Goal: Check status: Check status

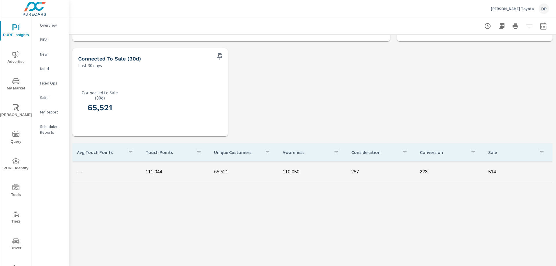
scroll to position [149, 0]
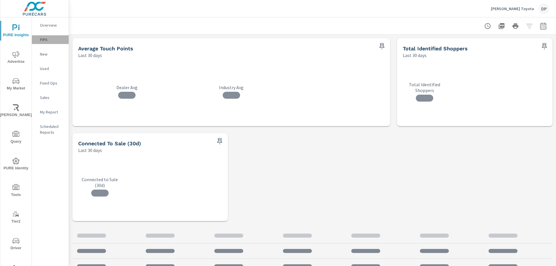
click at [46, 40] on p "PIPA" at bounding box center [52, 40] width 24 height 6
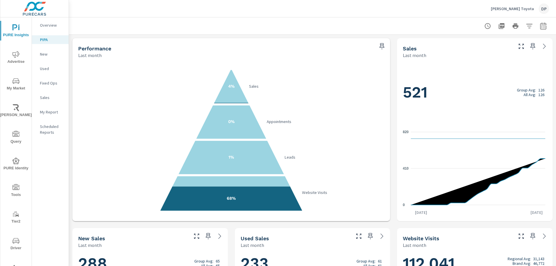
click at [540, 27] on icon "button" at bounding box center [543, 26] width 7 height 7
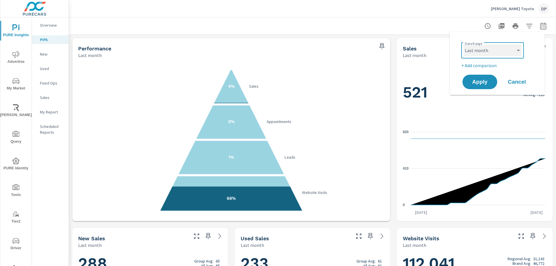
click at [486, 51] on select "Custom [DATE] Last week Last 7 days Last 14 days Last 30 days Last 45 days Last…" at bounding box center [493, 51] width 58 height 12
click at [464, 45] on select "Custom [DATE] Last week Last 7 days Last 14 days Last 30 days Last 45 days Last…" at bounding box center [493, 51] width 58 height 12
select select "Month to date"
click at [483, 79] on span "Apply" at bounding box center [480, 82] width 24 height 6
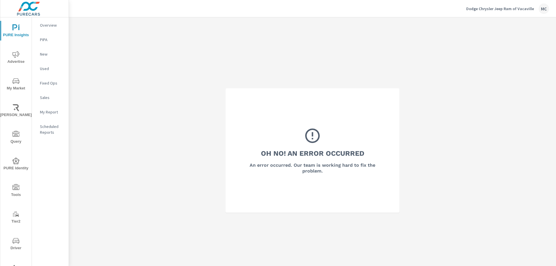
click at [420, 85] on div "Oh No! An Error Occurred An error occurred. Our team is working hard to fix the…" at bounding box center [312, 150] width 487 height 266
click at [47, 38] on p "PIPA" at bounding box center [52, 40] width 24 height 6
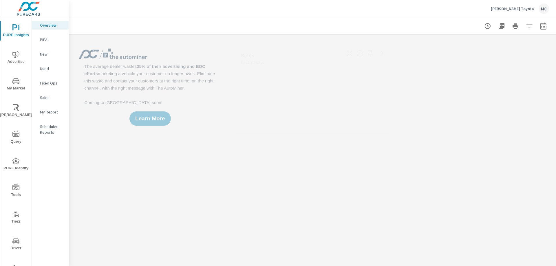
click at [45, 42] on p "PIPA" at bounding box center [52, 40] width 24 height 6
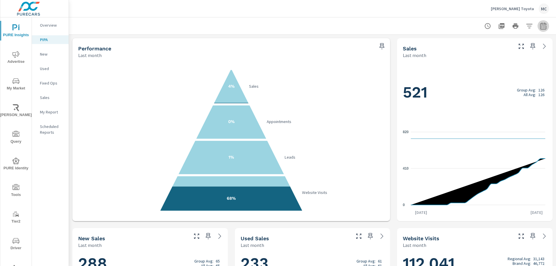
click at [542, 21] on button "button" at bounding box center [544, 26] width 12 height 12
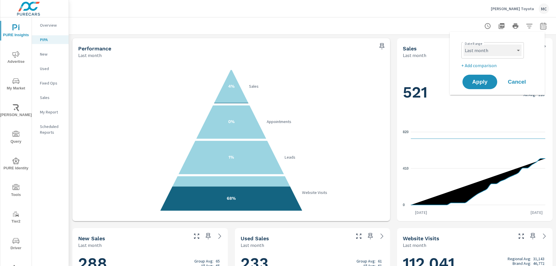
click at [496, 54] on select "Custom [DATE] Last week Last 7 days Last 14 days Last 30 days Last 45 days Last…" at bounding box center [493, 51] width 58 height 12
click at [464, 45] on select "Custom [DATE] Last week Last 7 days Last 14 days Last 30 days Last 45 days Last…" at bounding box center [493, 51] width 58 height 12
select select "Month to date"
click at [477, 84] on span "Apply" at bounding box center [480, 82] width 24 height 6
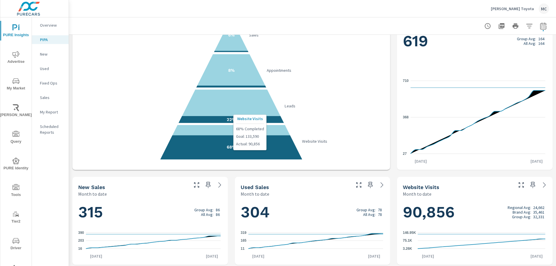
scroll to position [116, 0]
